Goal: Information Seeking & Learning: Learn about a topic

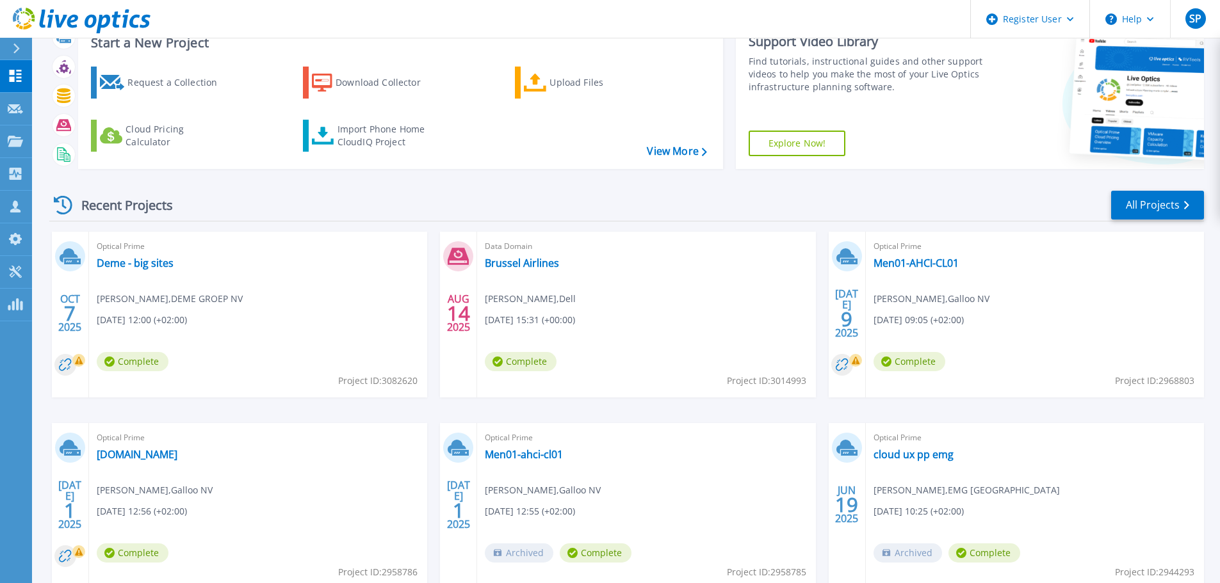
scroll to position [64, 0]
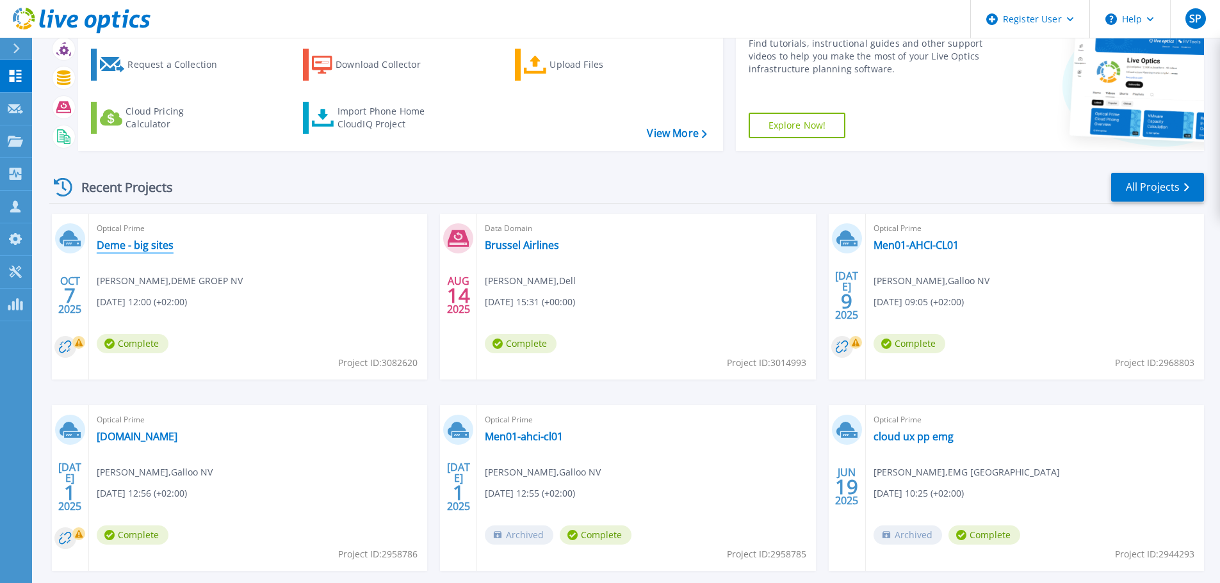
click at [141, 247] on link "Deme - big sites" at bounding box center [135, 245] width 77 height 13
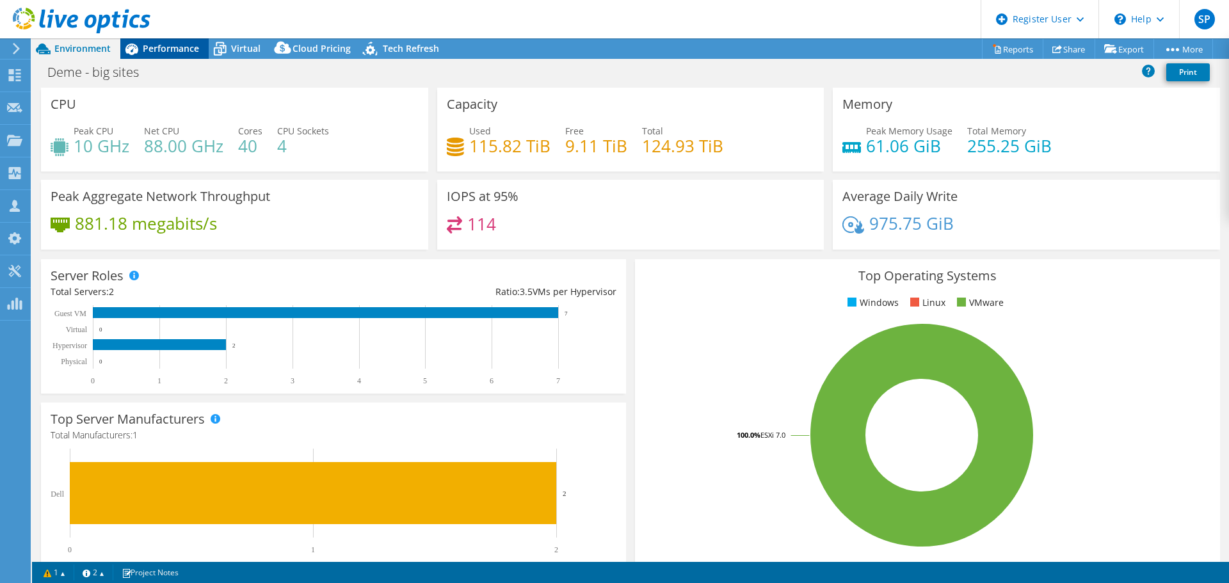
click at [165, 53] on span "Performance" at bounding box center [171, 48] width 56 height 12
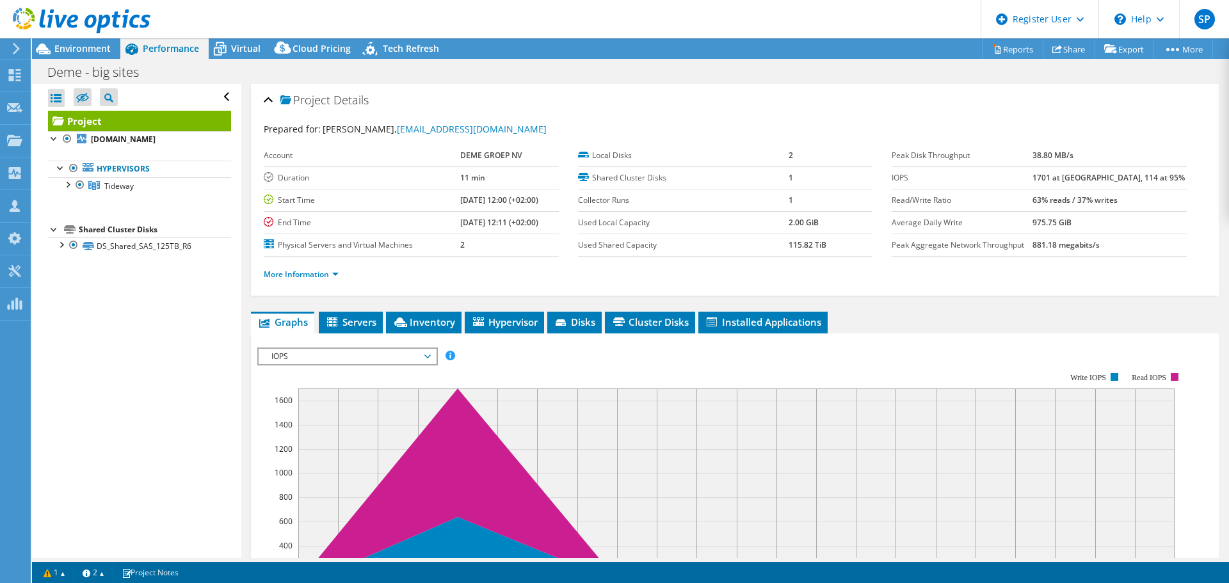
drag, startPoint x: 483, startPoint y: 210, endPoint x: 542, endPoint y: 220, distance: 59.8
click at [542, 220] on tbody "Account DEME GROEP NV Duration 11 min Start Time [DATE] 12:00 (+02:00) End Time…" at bounding box center [411, 201] width 295 height 112
click at [542, 220] on td "[DATE] 12:11 (+02:00)" at bounding box center [509, 222] width 99 height 22
click at [90, 50] on span "Environment" at bounding box center [82, 48] width 56 height 12
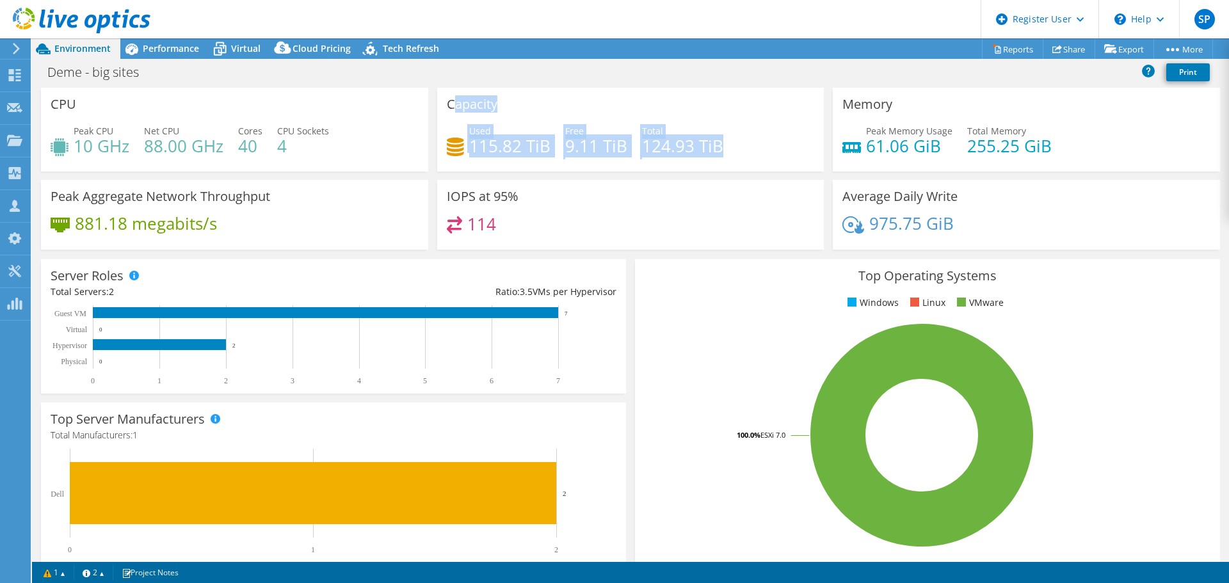
drag, startPoint x: 477, startPoint y: 115, endPoint x: 748, endPoint y: 150, distance: 273.2
click at [747, 150] on div "Capacity Used 115.82 TiB Free 9.11 TiB Total 124.93 TiB" at bounding box center [630, 130] width 387 height 84
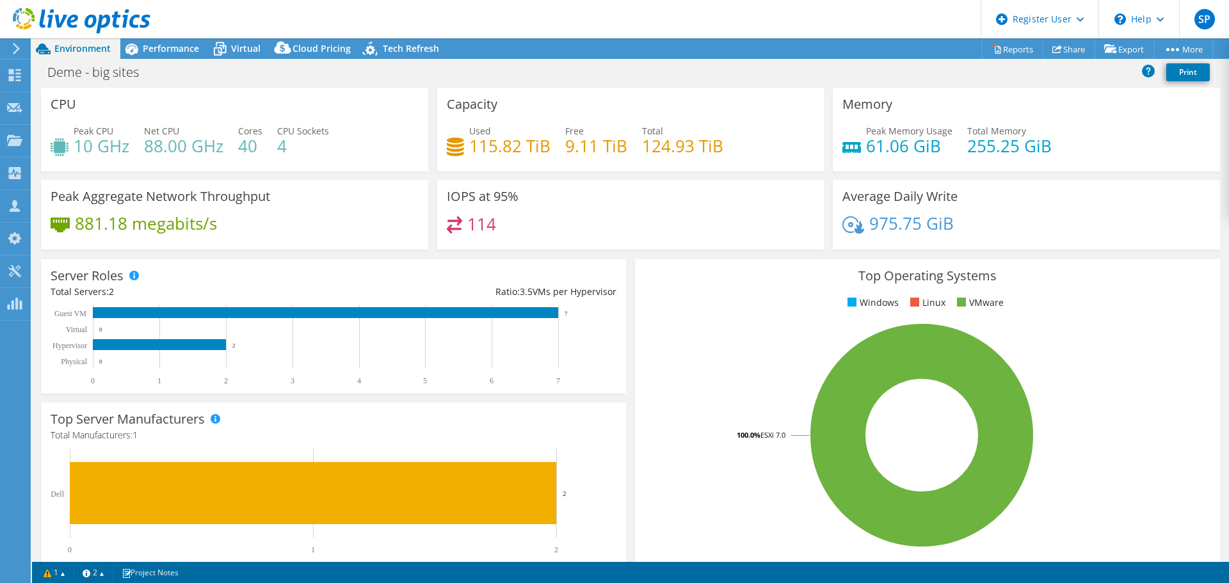
click at [748, 150] on div "Used 115.82 TiB Free 9.11 TiB Total 124.93 TiB" at bounding box center [631, 145] width 368 height 42
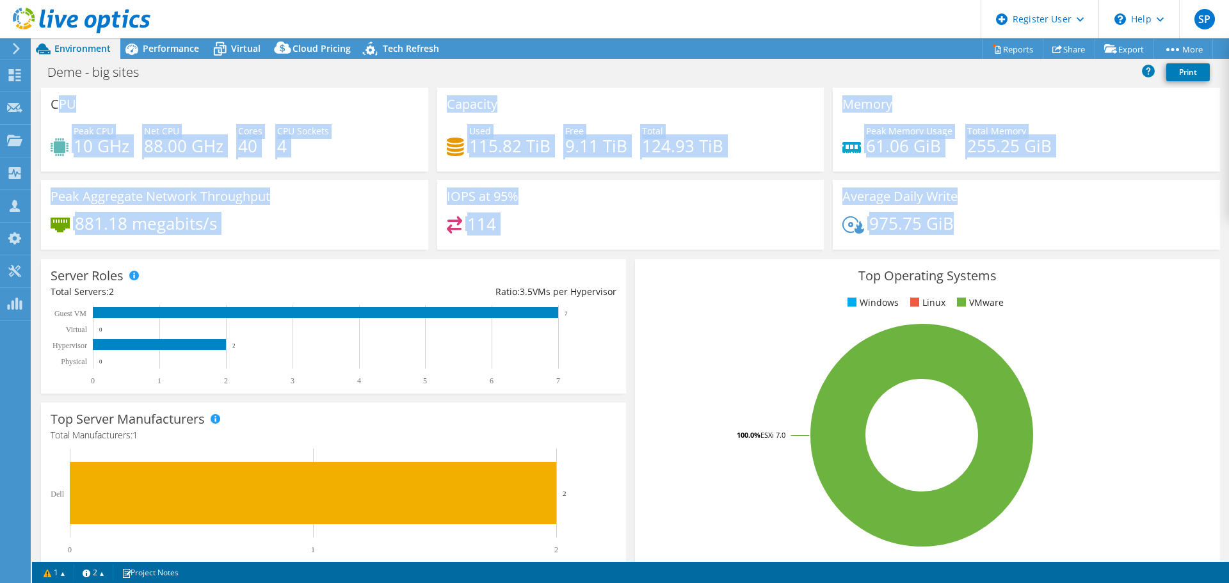
drag, startPoint x: 951, startPoint y: 236, endPoint x: 52, endPoint y: 106, distance: 908.9
click at [59, 106] on div "CPU Peak CPU 10 GHz Net CPU 88.00 GHz Cores 40 CPU Sockets 4 Capacity Used 115.…" at bounding box center [630, 173] width 1188 height 170
click at [52, 106] on h3 "CPU" at bounding box center [64, 104] width 26 height 14
drag, startPoint x: 62, startPoint y: 105, endPoint x: 978, endPoint y: 229, distance: 923.9
click at [978, 229] on div "CPU Peak CPU 10 GHz Net CPU 88.00 GHz Cores 40 CPU Sockets 4 Capacity Used 115.…" at bounding box center [630, 173] width 1188 height 170
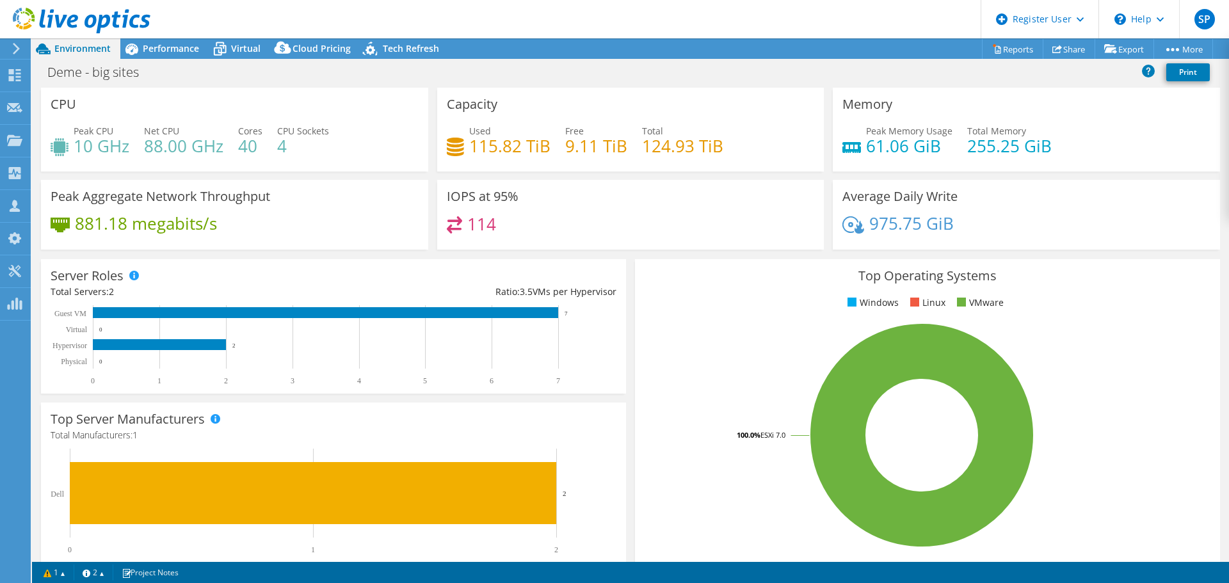
click at [978, 229] on div "975.75 GiB" at bounding box center [1027, 229] width 368 height 27
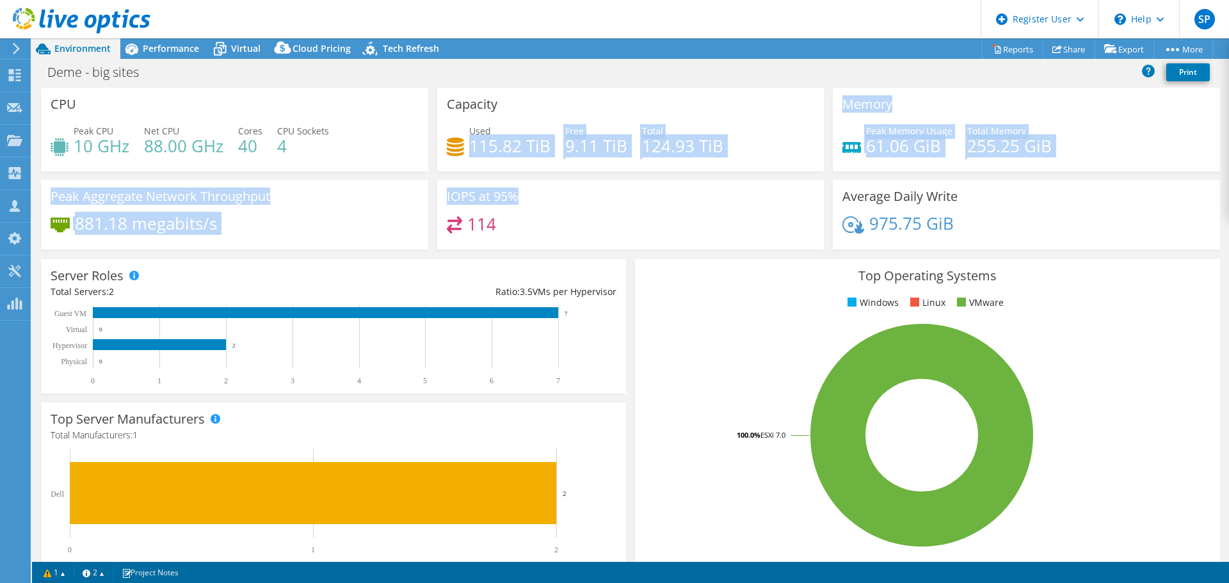
drag, startPoint x: 501, startPoint y: 159, endPoint x: 762, endPoint y: 180, distance: 262.1
click at [762, 180] on div "CPU Peak CPU 10 GHz Net CPU 88.00 GHz Cores 40 CPU Sockets 4 Capacity Used 115.…" at bounding box center [630, 173] width 1188 height 170
click at [721, 149] on div "Used 115.82 TiB Free 9.11 TiB Total 124.93 TiB" at bounding box center [631, 145] width 368 height 42
click at [533, 140] on h4 "115.82 TiB" at bounding box center [509, 146] width 81 height 14
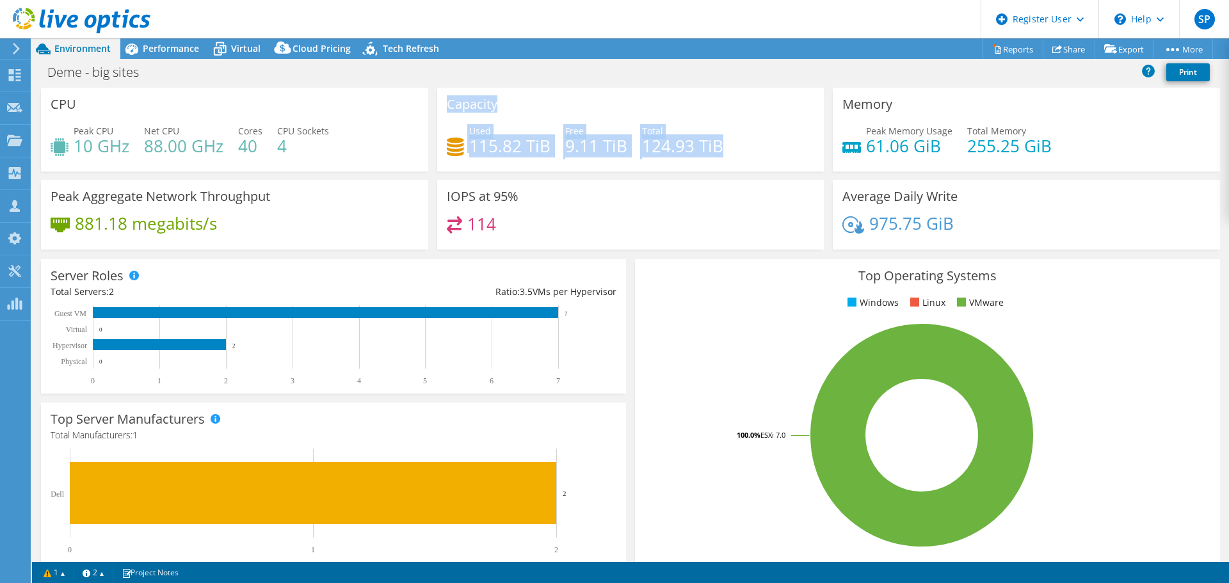
drag, startPoint x: 446, startPoint y: 105, endPoint x: 764, endPoint y: 155, distance: 321.5
click at [764, 155] on div "Capacity Used 115.82 TiB Free 9.11 TiB Total 124.93 TiB" at bounding box center [630, 130] width 387 height 84
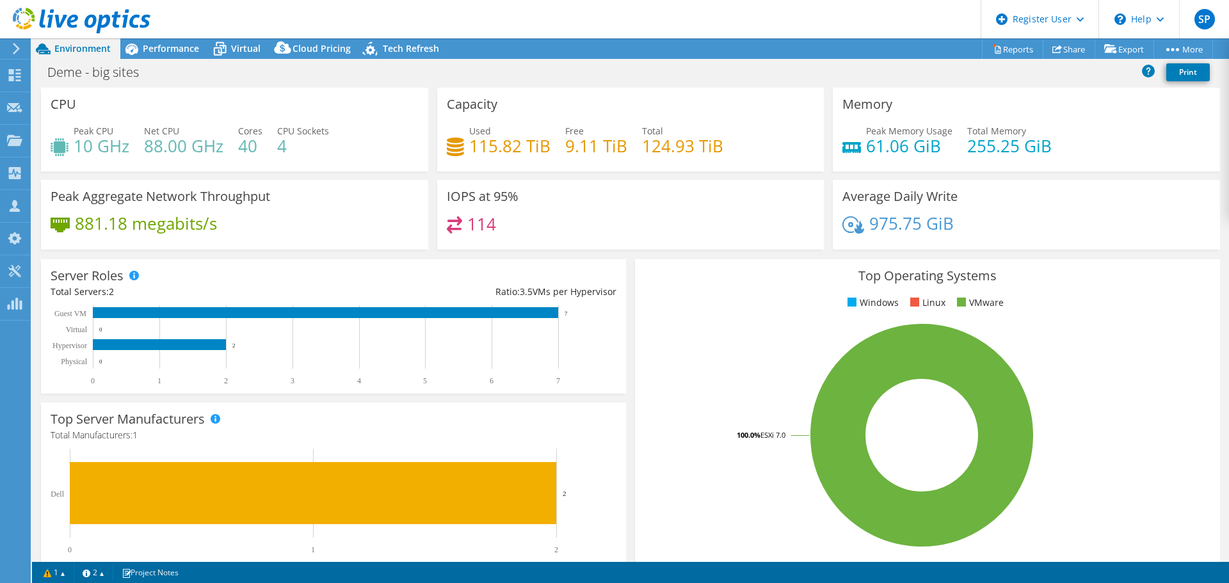
click at [763, 156] on div "Used 115.82 TiB Free 9.11 TiB Total 124.93 TiB" at bounding box center [631, 145] width 368 height 42
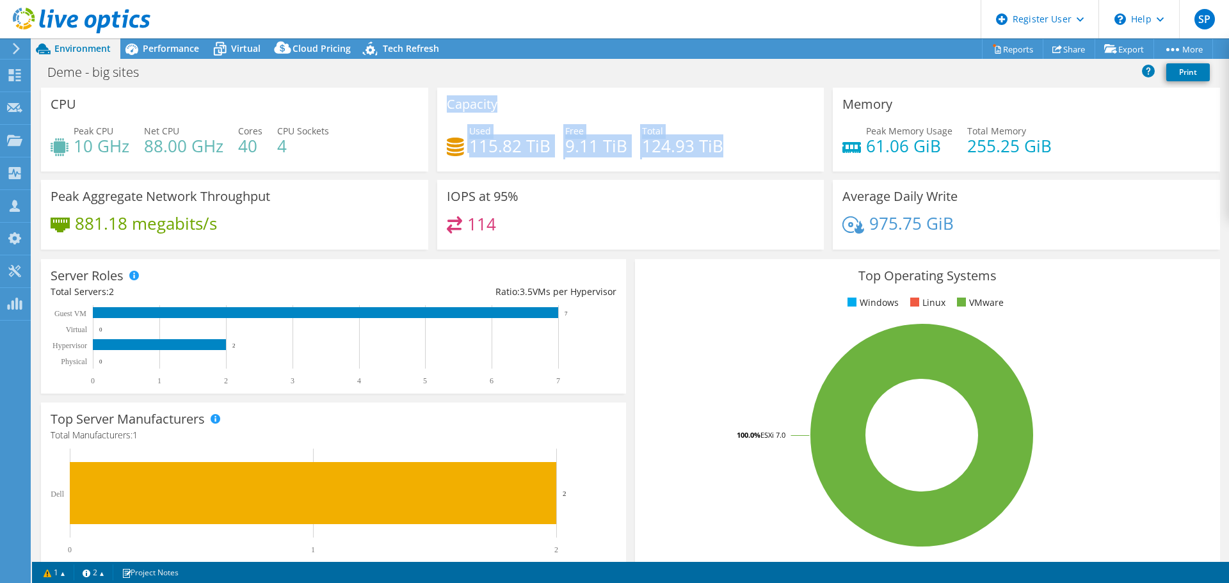
drag, startPoint x: 729, startPoint y: 154, endPoint x: 440, endPoint y: 104, distance: 293.0
click at [437, 104] on div "Capacity Used 115.82 TiB Free 9.11 TiB Total 124.93 TiB" at bounding box center [630, 130] width 387 height 84
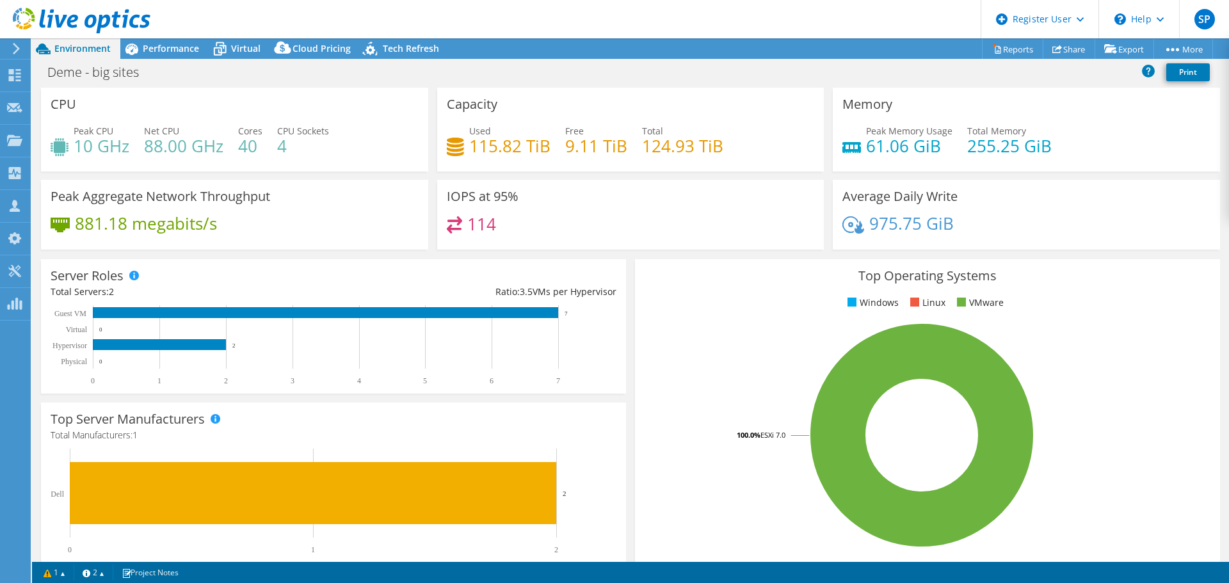
click at [440, 104] on div "Capacity Used 115.82 TiB Free 9.11 TiB Total 124.93 TiB" at bounding box center [630, 130] width 387 height 84
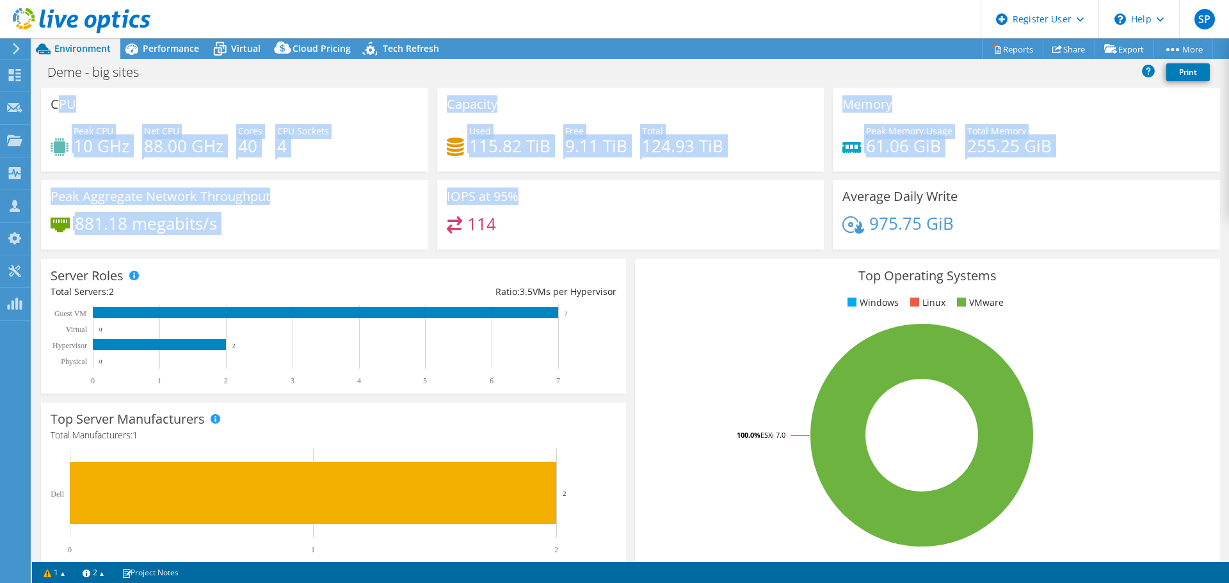
drag, startPoint x: 56, startPoint y: 111, endPoint x: 514, endPoint y: 216, distance: 470.3
click at [514, 216] on div "CPU Peak CPU 10 GHz Net CPU 88.00 GHz Cores 40 CPU Sockets 4 Capacity Used 115.…" at bounding box center [630, 173] width 1188 height 170
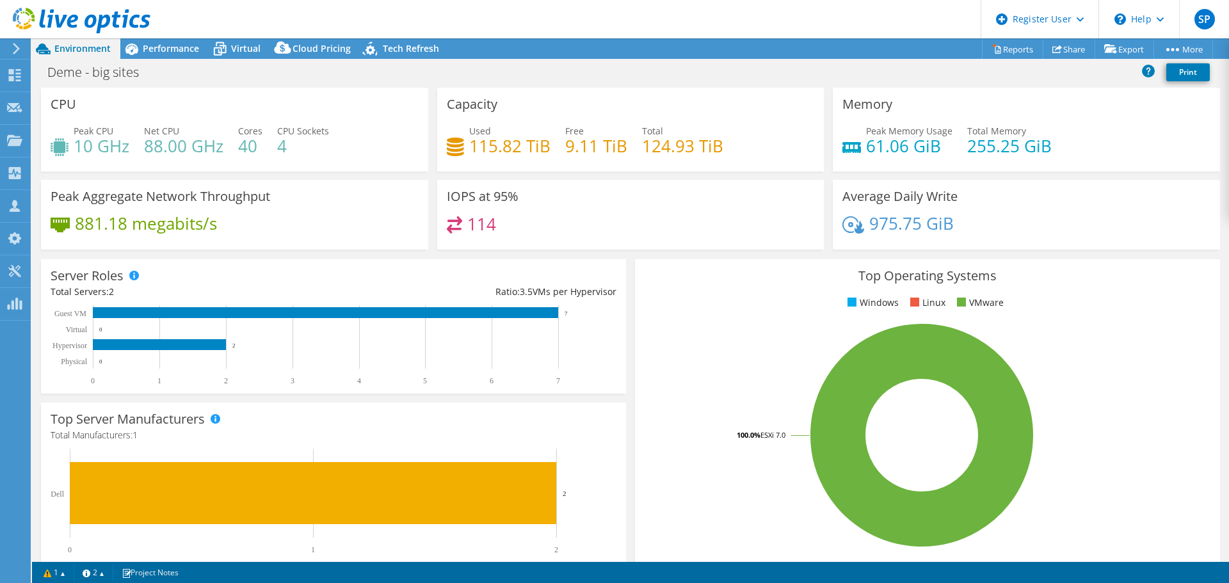
click at [514, 216] on div "IOPS at 95% 114" at bounding box center [630, 215] width 387 height 70
click at [174, 49] on span "Performance" at bounding box center [171, 48] width 56 height 12
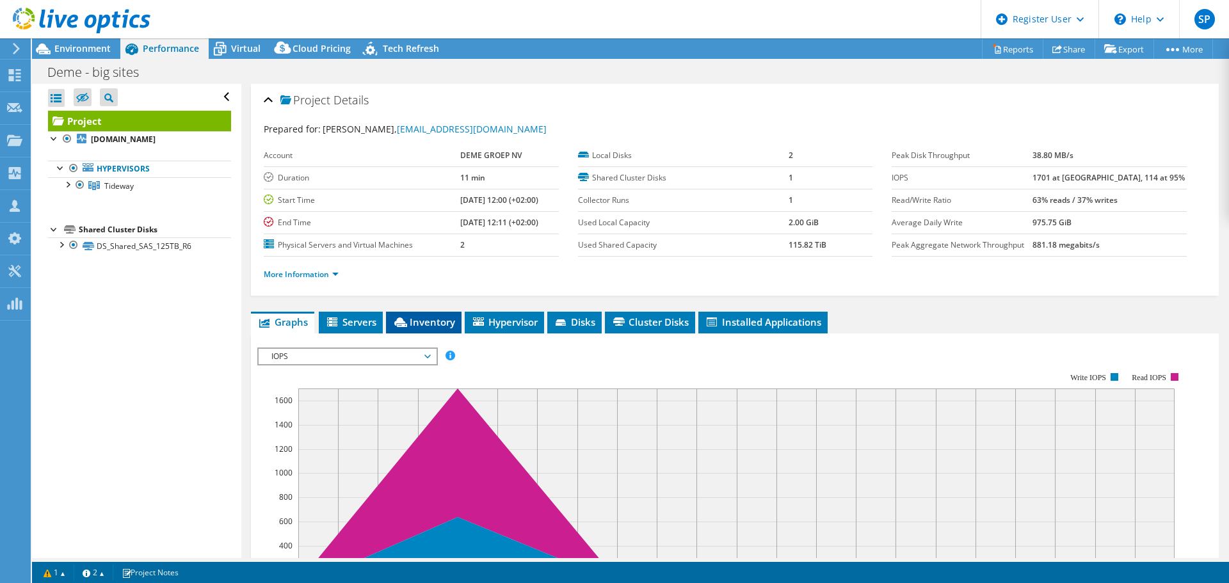
click at [447, 328] on li "Inventory" at bounding box center [424, 323] width 76 height 22
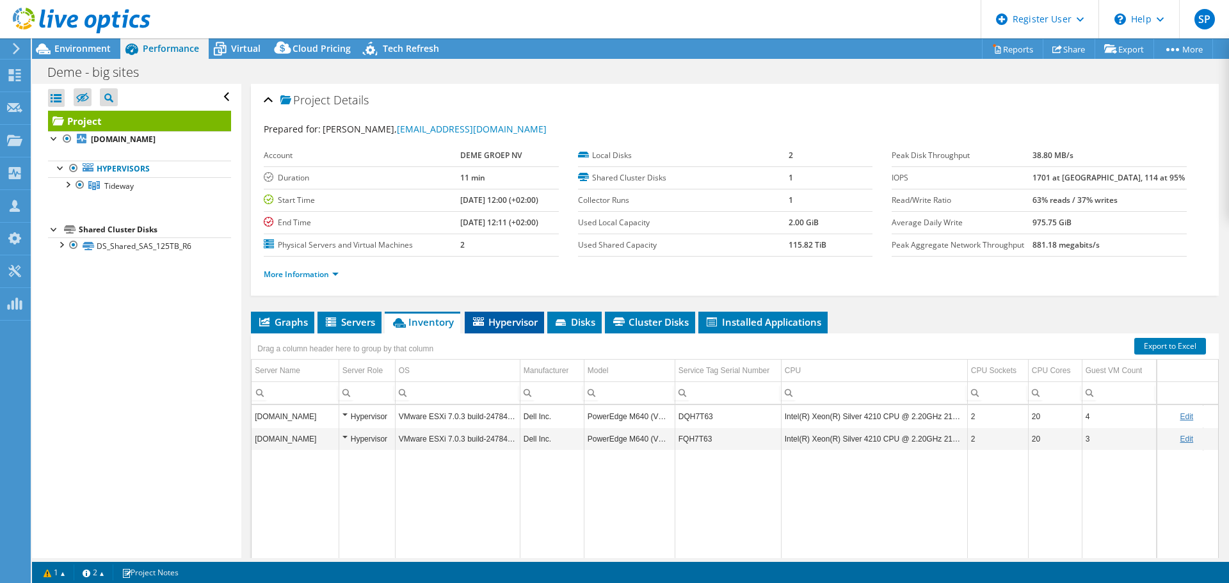
click at [489, 327] on span "Hypervisor" at bounding box center [504, 322] width 67 height 13
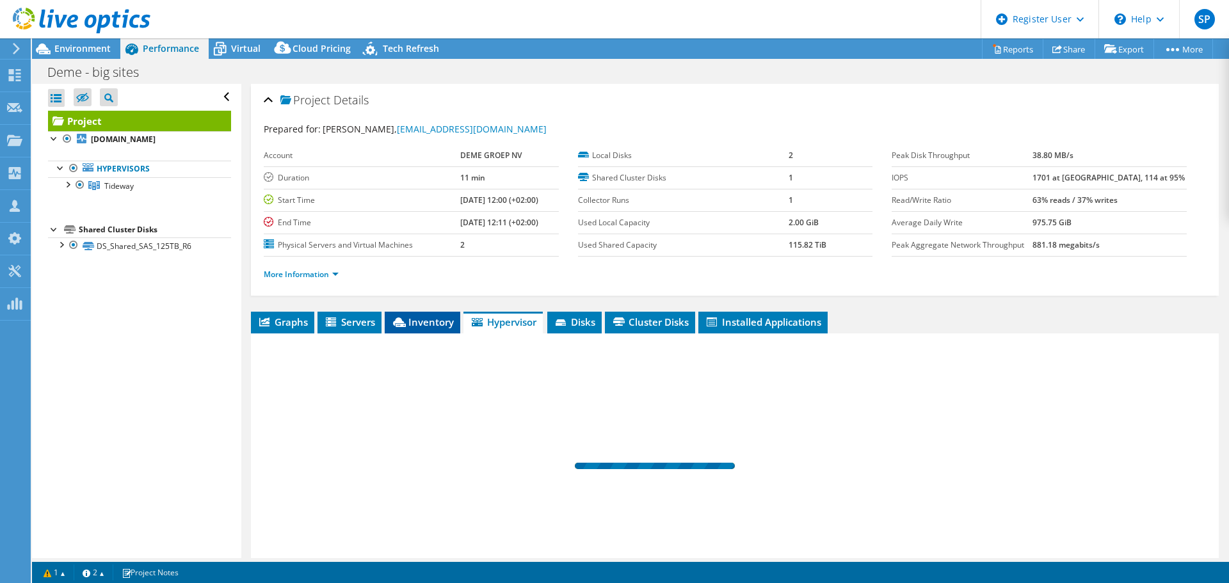
click at [399, 332] on li "Inventory" at bounding box center [423, 323] width 76 height 22
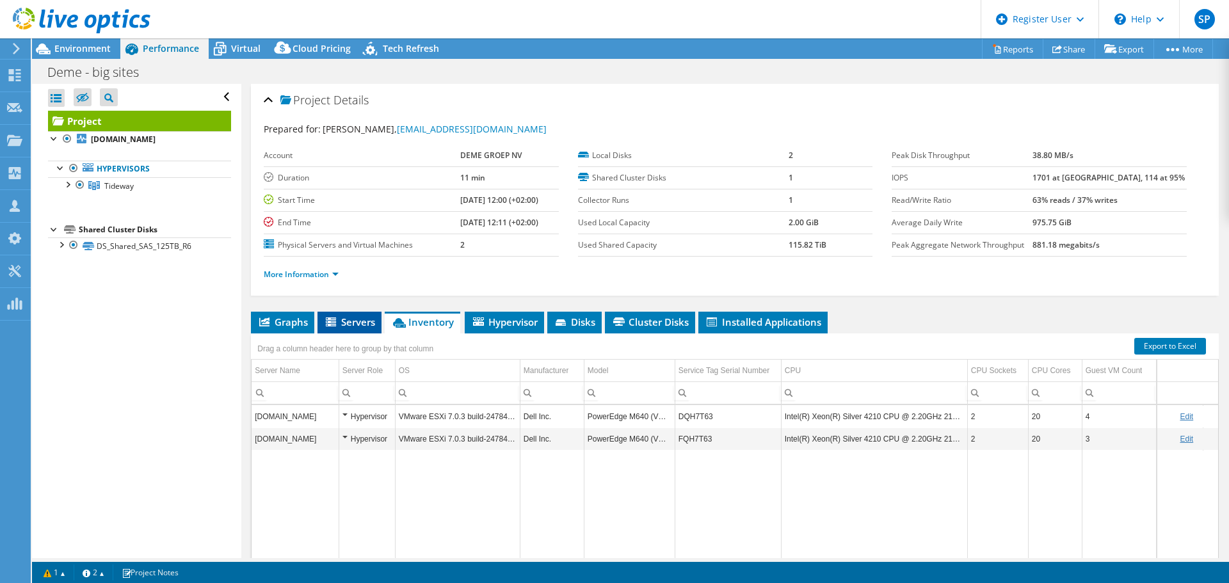
click at [357, 331] on li "Servers" at bounding box center [350, 323] width 64 height 22
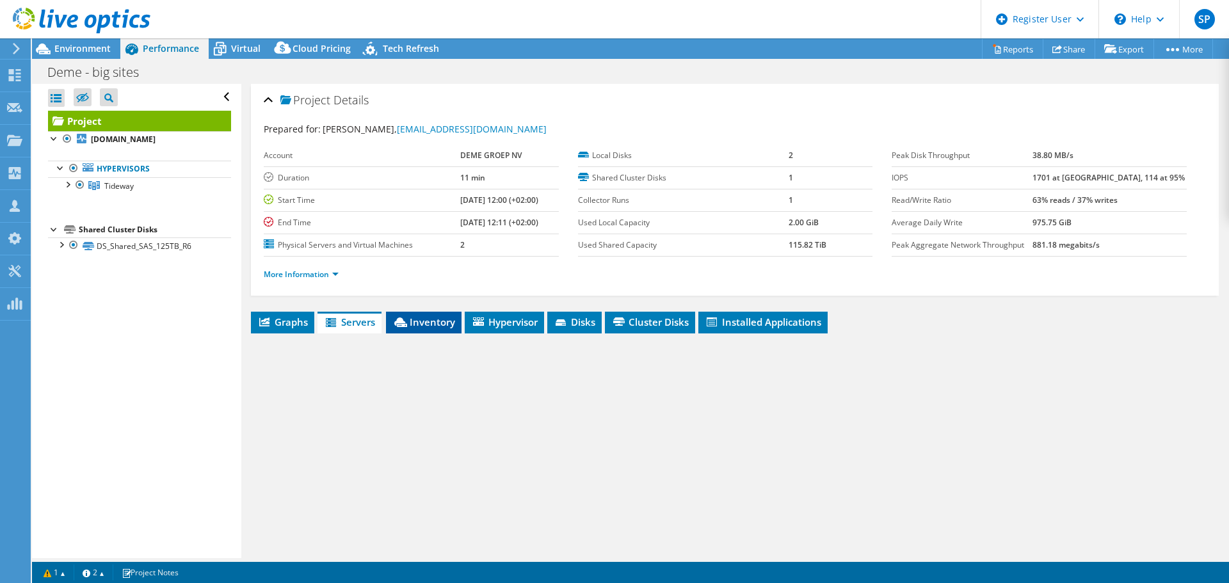
click at [414, 321] on span "Inventory" at bounding box center [423, 322] width 63 height 13
drag, startPoint x: 316, startPoint y: 315, endPoint x: 330, endPoint y: 319, distance: 14.6
click at [316, 316] on ul "Graphs Servers Inventory Hypervisor Disks Cluster Disks Installed Applications" at bounding box center [735, 323] width 968 height 22
click at [360, 323] on span "Servers" at bounding box center [349, 322] width 51 height 13
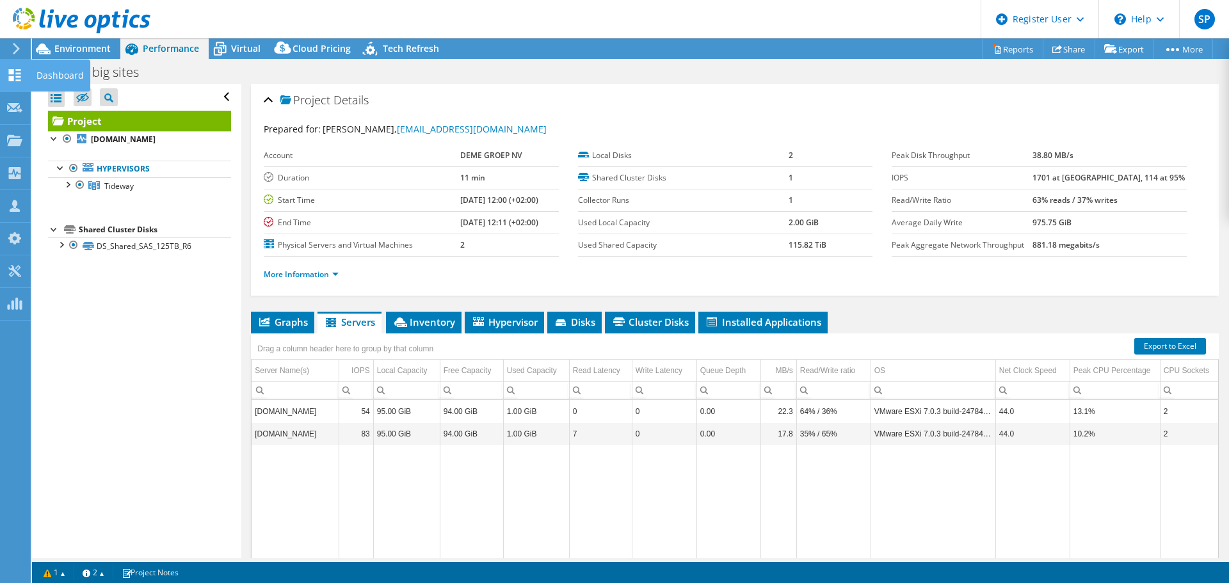
click at [19, 76] on icon at bounding box center [14, 75] width 15 height 12
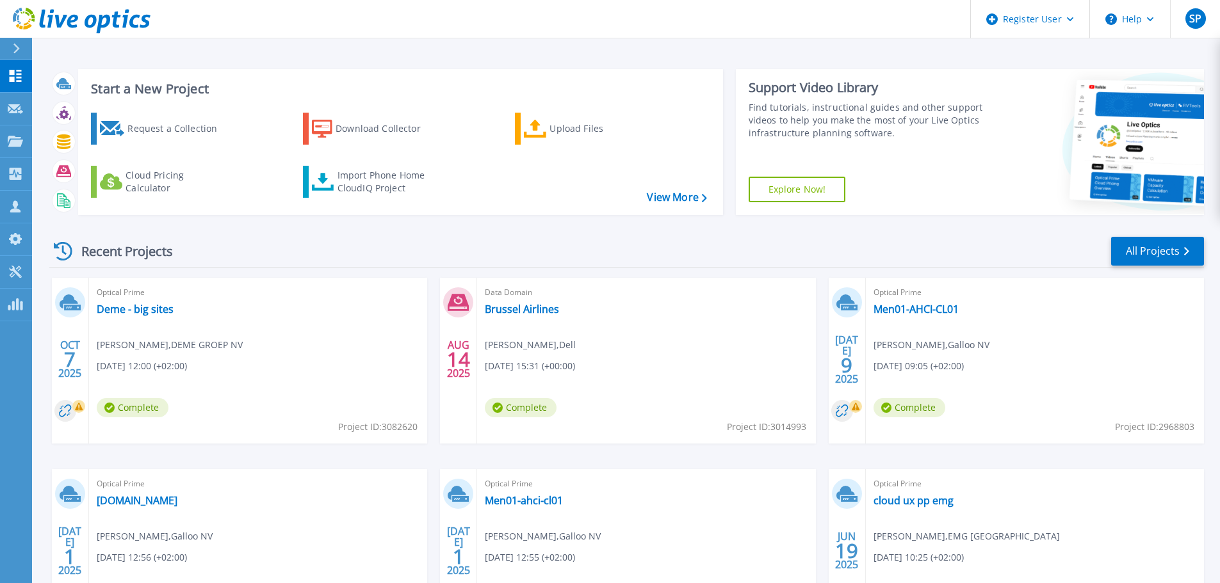
drag, startPoint x: 83, startPoint y: 250, endPoint x: 184, endPoint y: 250, distance: 101.2
click at [184, 250] on div "Recent Projects" at bounding box center [119, 251] width 141 height 31
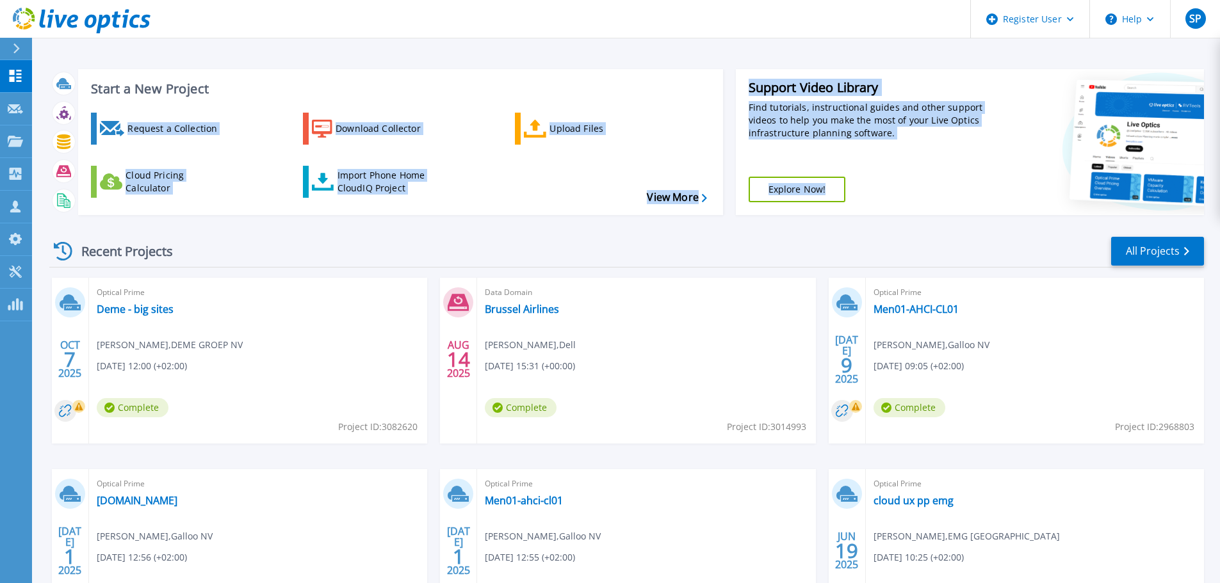
drag, startPoint x: 323, startPoint y: 59, endPoint x: 647, endPoint y: 243, distance: 372.2
click at [647, 243] on div "Start a New Project Request a Collection Download Collector Upload Files Cloud …" at bounding box center [626, 365] width 1154 height 612
click at [647, 243] on div "Recent Projects All Projects" at bounding box center [626, 252] width 1154 height 32
drag, startPoint x: 831, startPoint y: 236, endPoint x: 756, endPoint y: 44, distance: 205.8
click at [754, 37] on div "Register User Help SP Dell User Sander Puttemans Sander.Puttemans@dell.com Dell…" at bounding box center [610, 267] width 1220 height 534
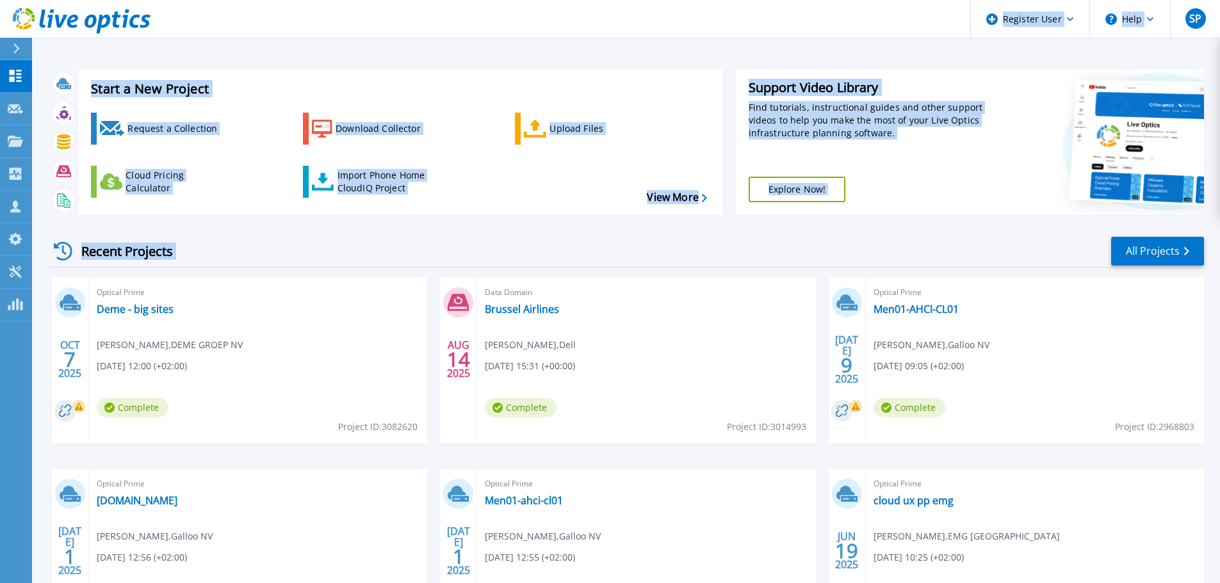
click at [756, 45] on div "Start a New Project Request a Collection Download Collector Upload Files Cloud …" at bounding box center [626, 335] width 1188 height 671
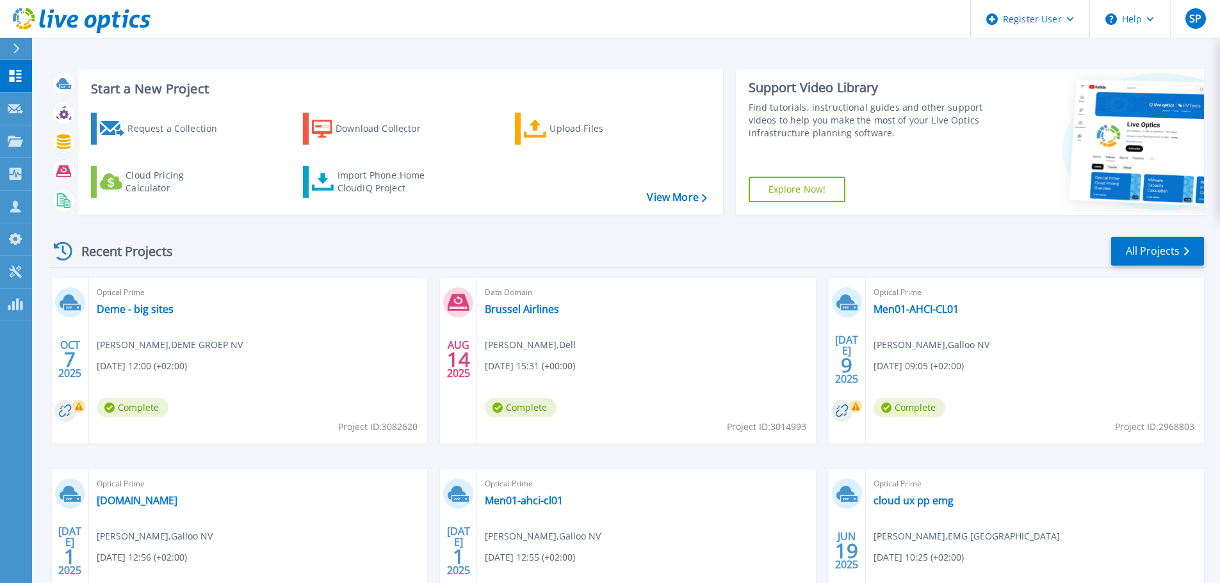
drag, startPoint x: 789, startPoint y: 228, endPoint x: 680, endPoint y: 102, distance: 166.5
click at [789, 228] on div "Recent Projects All Projects OCT 7 2025 Optical Prime Deme - big sites Maarten …" at bounding box center [626, 448] width 1154 height 446
